Goal: Task Accomplishment & Management: Use online tool/utility

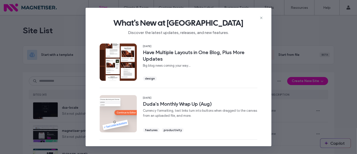
click at [263, 18] on div "What's New at Duda Discover the latest updates, releases, and new features." at bounding box center [179, 25] width 186 height 34
click at [262, 17] on icon at bounding box center [261, 18] width 4 height 4
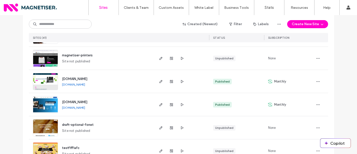
scroll to position [94, 0]
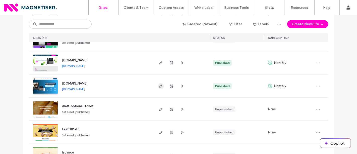
click at [159, 86] on icon "button" at bounding box center [161, 86] width 4 height 4
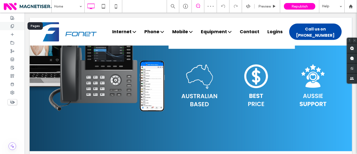
click at [15, 27] on div at bounding box center [12, 26] width 25 height 8
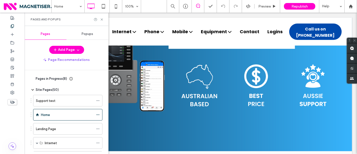
click at [88, 34] on span "Popups" at bounding box center [88, 34] width 12 height 4
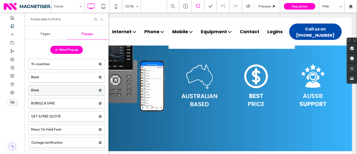
scroll to position [9, 0]
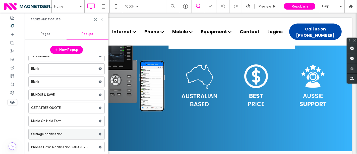
click at [58, 133] on label "Outrage notification" at bounding box center [64, 134] width 67 height 10
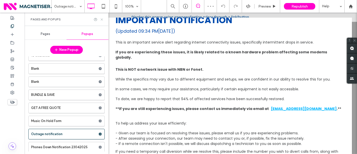
click at [100, 19] on icon at bounding box center [102, 20] width 4 height 4
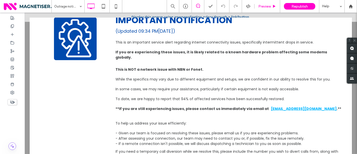
click at [266, 4] on span "Preview" at bounding box center [264, 6] width 13 height 4
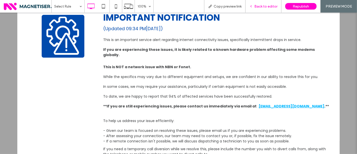
click at [274, 9] on div "Back to editor" at bounding box center [263, 6] width 36 height 13
click at [268, 8] on span "Back to editor" at bounding box center [265, 6] width 23 height 4
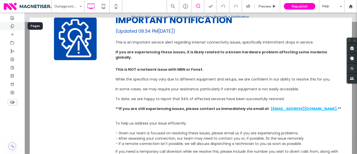
click at [12, 27] on use at bounding box center [12, 25] width 3 height 3
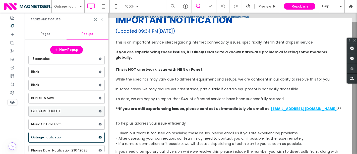
scroll to position [9, 0]
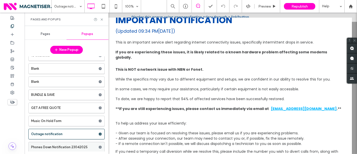
click at [51, 148] on label "Phones Down Notification 23042025" at bounding box center [64, 147] width 67 height 10
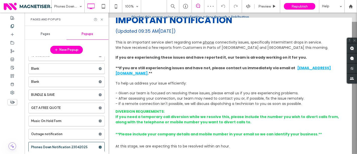
click at [99, 20] on div at bounding box center [99, 20] width 10 height 4
click at [105, 19] on div "Pages and Popups" at bounding box center [67, 19] width 84 height 13
click at [100, 19] on icon at bounding box center [102, 20] width 4 height 4
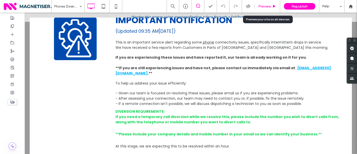
click at [269, 6] on span "Preview" at bounding box center [264, 6] width 13 height 4
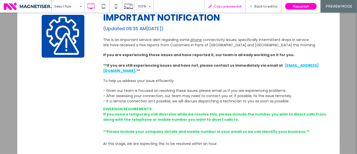
click at [238, 10] on div "Copy preview link" at bounding box center [224, 6] width 41 height 13
click at [230, 5] on span "Copy preview link" at bounding box center [228, 6] width 28 height 4
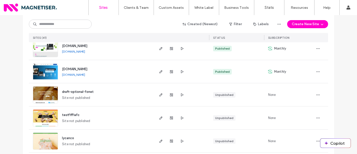
scroll to position [111, 0]
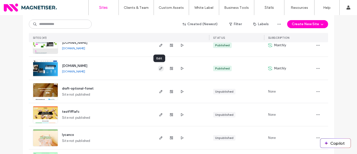
click at [161, 69] on icon "button" at bounding box center [161, 68] width 4 height 4
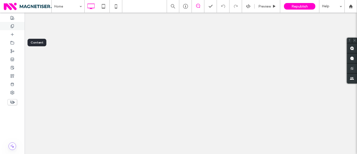
click at [13, 26] on icon at bounding box center [12, 26] width 4 height 4
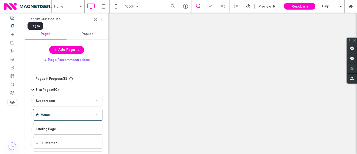
click at [94, 35] on div "Popups" at bounding box center [88, 33] width 42 height 11
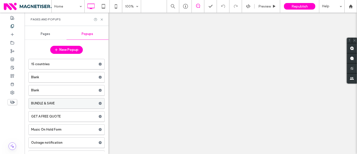
scroll to position [9, 0]
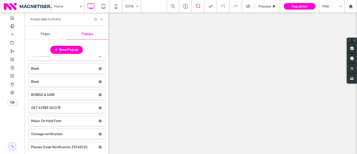
click at [62, 135] on label "Outrage notification" at bounding box center [64, 134] width 67 height 10
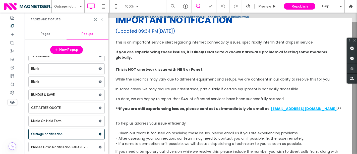
scroll to position [0, 0]
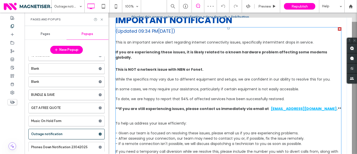
scroll to position [26, 0]
